Goal: Task Accomplishment & Management: Manage account settings

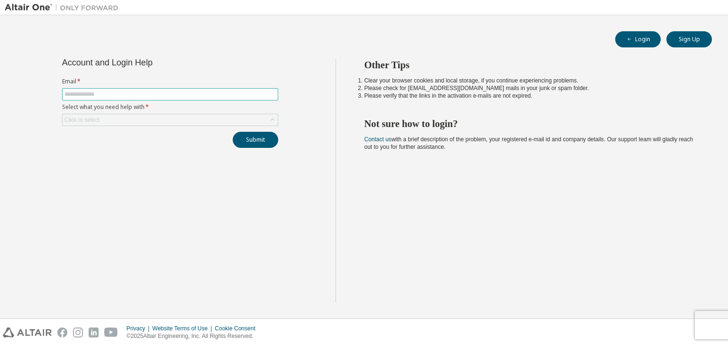
click at [207, 92] on input "text" at bounding box center [170, 95] width 212 height 8
click at [224, 95] on input "text" at bounding box center [170, 95] width 212 height 8
click at [562, 143] on span "Contact us with a brief description of the problem, your registered e-mail id a…" at bounding box center [529, 143] width 329 height 14
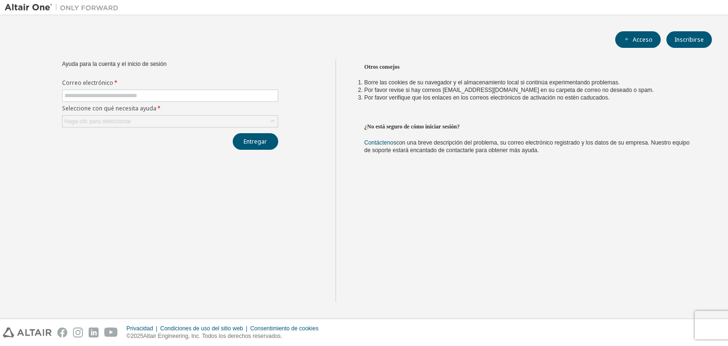
click at [388, 75] on div "Otros consejos Borre las cookies de su navegador y el almacenamiento local si c…" at bounding box center [530, 180] width 388 height 243
click at [477, 197] on div "Otros consejos Borre las cookies de su navegador y el almacenamiento local si c…" at bounding box center [530, 180] width 388 height 243
click at [186, 93] on input "text" at bounding box center [170, 96] width 212 height 8
type input "*"
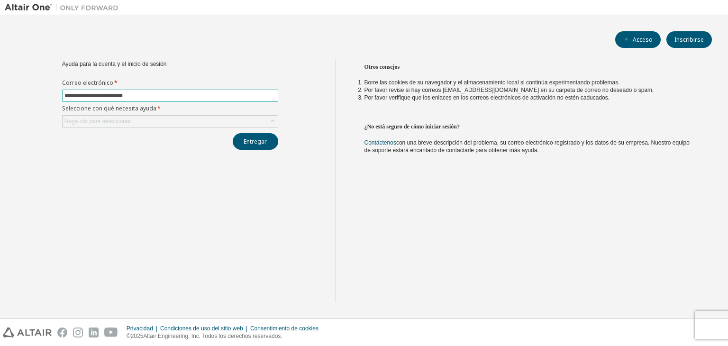
type input "**********"
click at [147, 129] on div "**********" at bounding box center [170, 104] width 228 height 91
click at [149, 120] on div "Haga clic para seleccionar" at bounding box center [170, 121] width 215 height 11
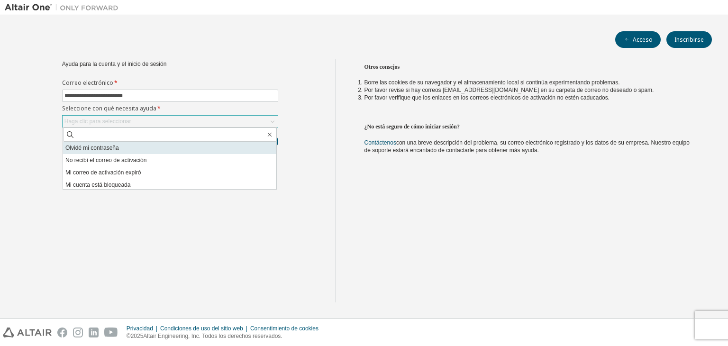
click at [97, 153] on li "Olvidé mi contraseña" at bounding box center [169, 148] width 213 height 12
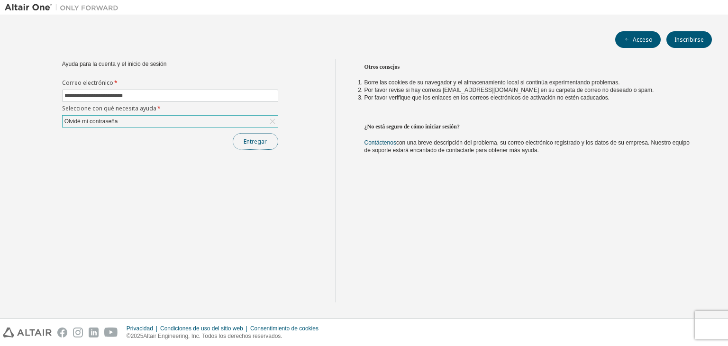
click at [257, 143] on font "Entregar" at bounding box center [255, 142] width 23 height 8
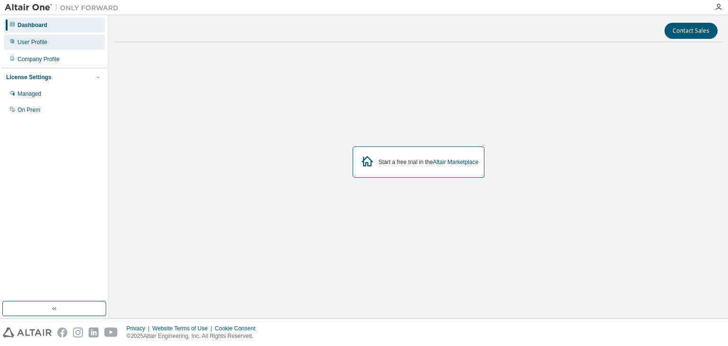
click at [31, 37] on div "User Profile" at bounding box center [54, 42] width 101 height 15
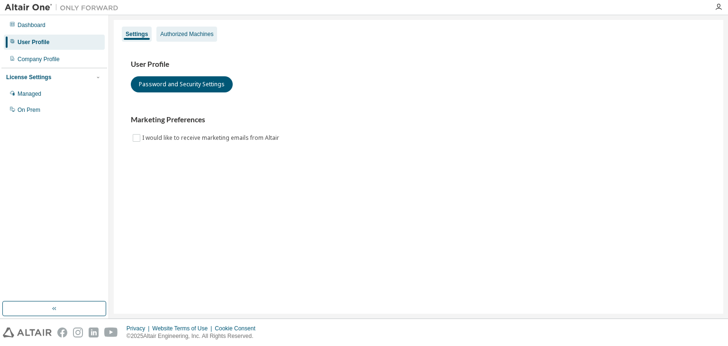
click at [186, 40] on div "Authorized Machines" at bounding box center [186, 34] width 61 height 15
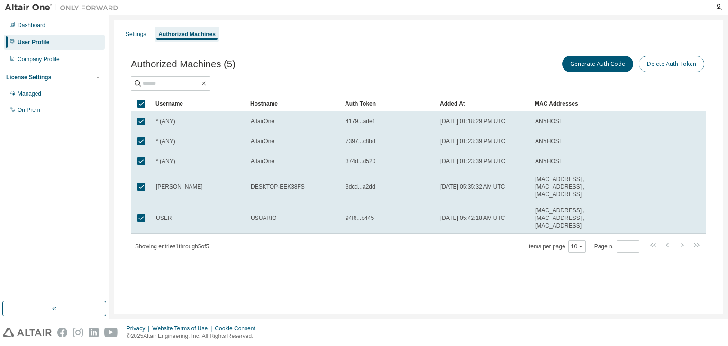
click at [669, 64] on button "Delete Auth Token" at bounding box center [671, 64] width 65 height 16
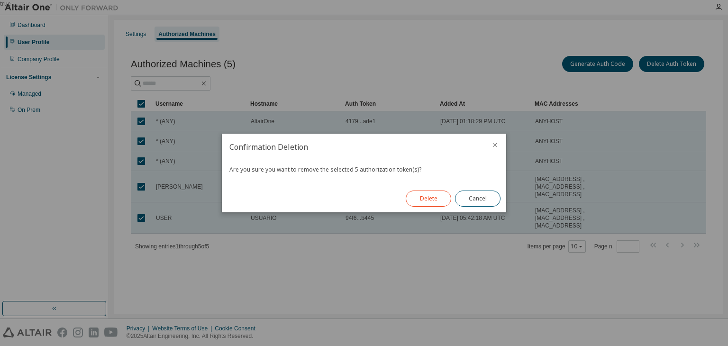
click at [431, 198] on button "Delete" at bounding box center [429, 199] width 46 height 16
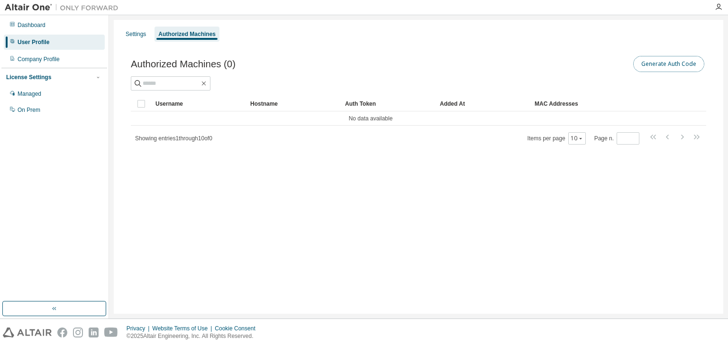
click at [642, 71] on button "Generate Auth Code" at bounding box center [669, 64] width 71 height 16
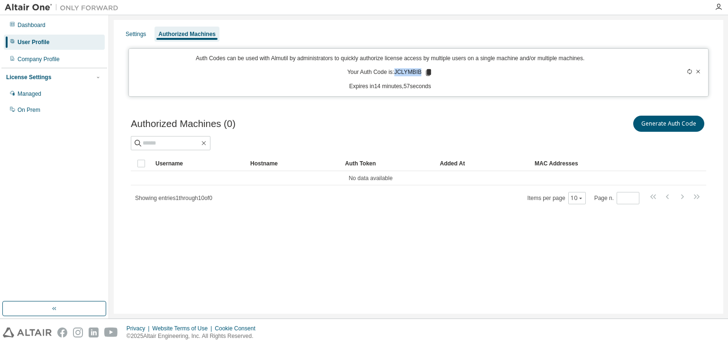
drag, startPoint x: 396, startPoint y: 72, endPoint x: 422, endPoint y: 71, distance: 25.2
click at [422, 71] on p "Your Auth Code is: JCLYMBIB" at bounding box center [391, 72] width 86 height 9
click at [444, 73] on div "Auth Codes can be used with Almutil by administrators to quickly authorize lice…" at bounding box center [390, 73] width 511 height 36
click at [429, 73] on icon at bounding box center [428, 72] width 5 height 7
click at [667, 266] on div "Settings Authorized Machines Auth Codes can be used with Almutil by administrat…" at bounding box center [419, 167] width 610 height 294
